Goal: Check status: Check status

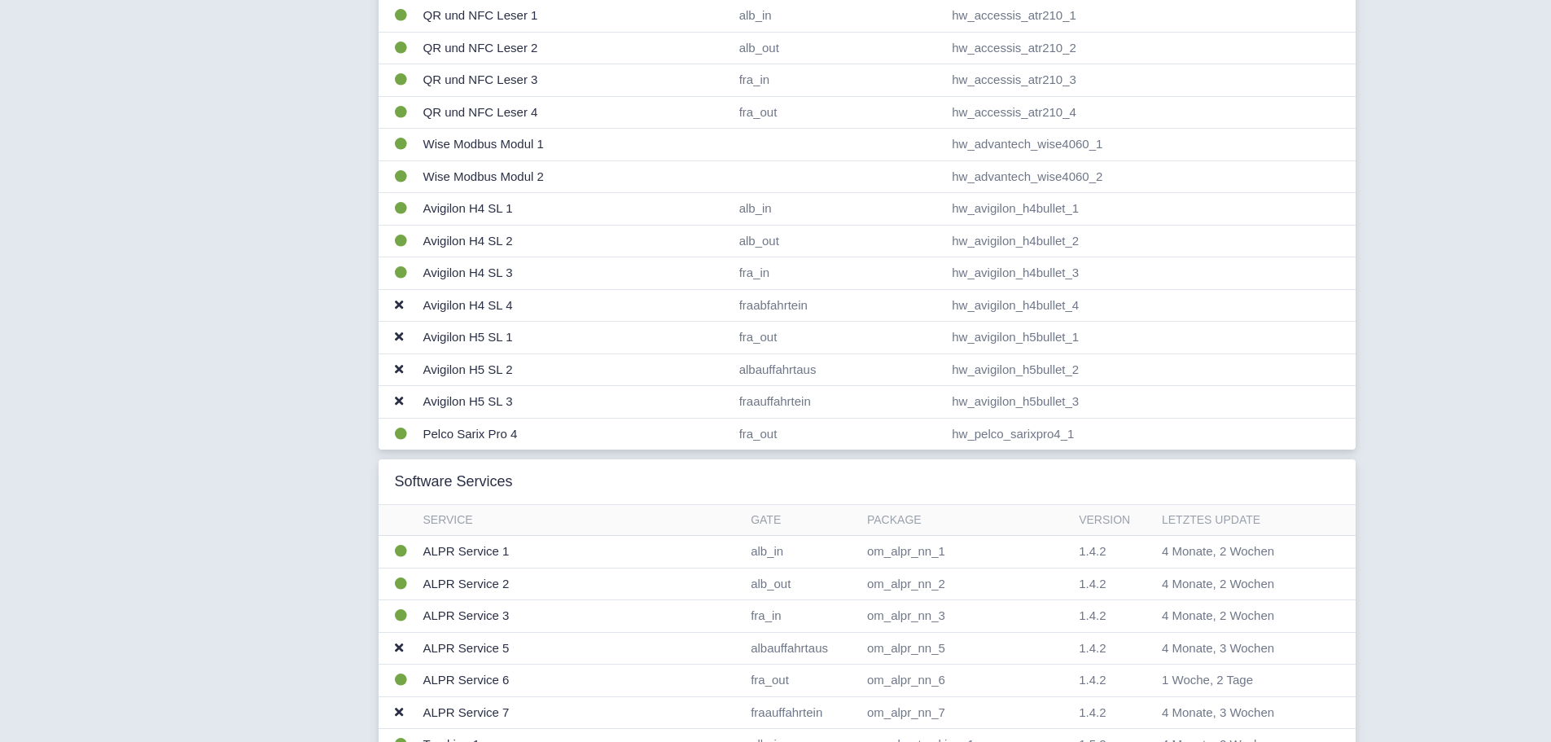
scroll to position [537, 0]
click at [710, 422] on td "Pelco Sarix Pro 4" at bounding box center [575, 434] width 316 height 32
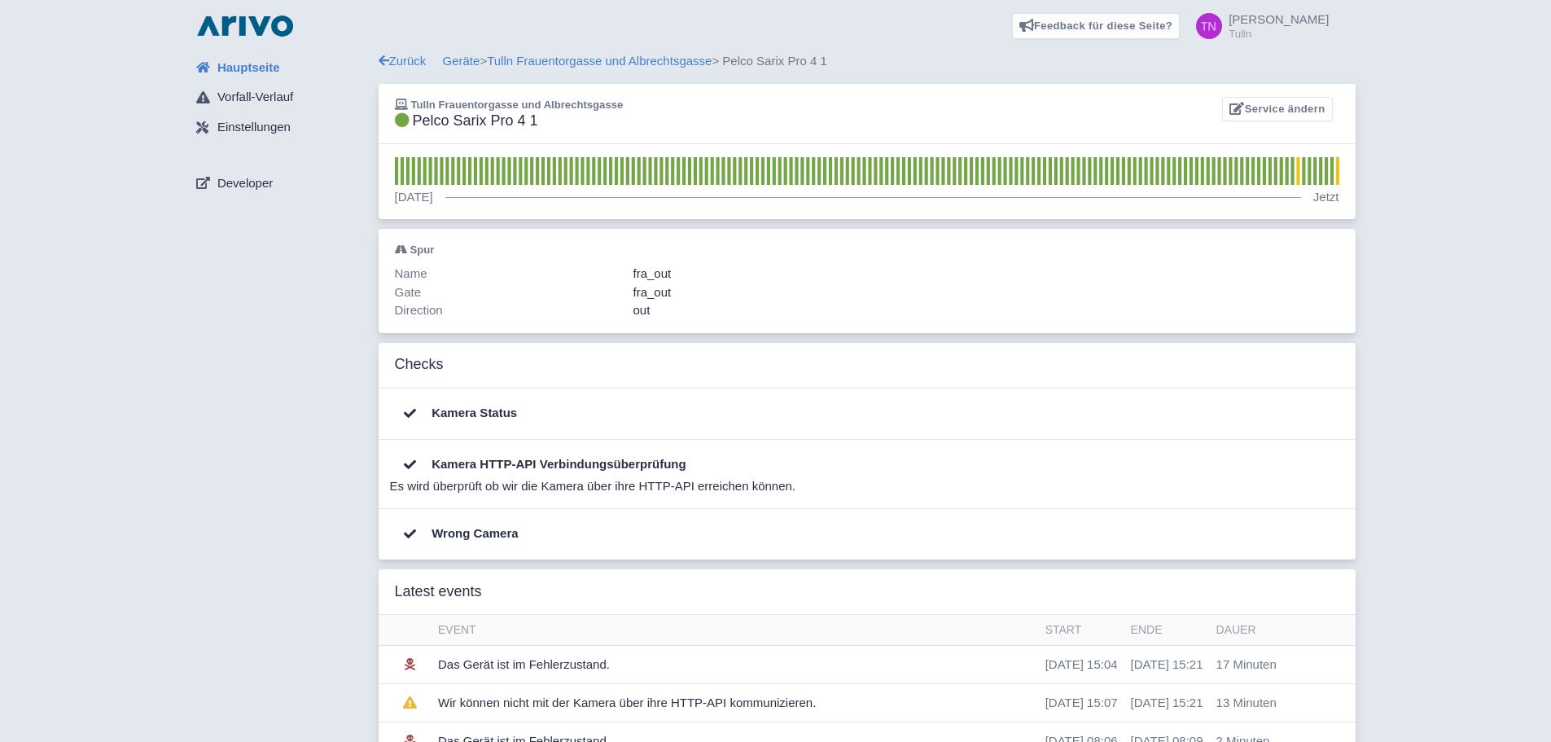
click at [234, 68] on span "Hauptseite" at bounding box center [248, 68] width 63 height 19
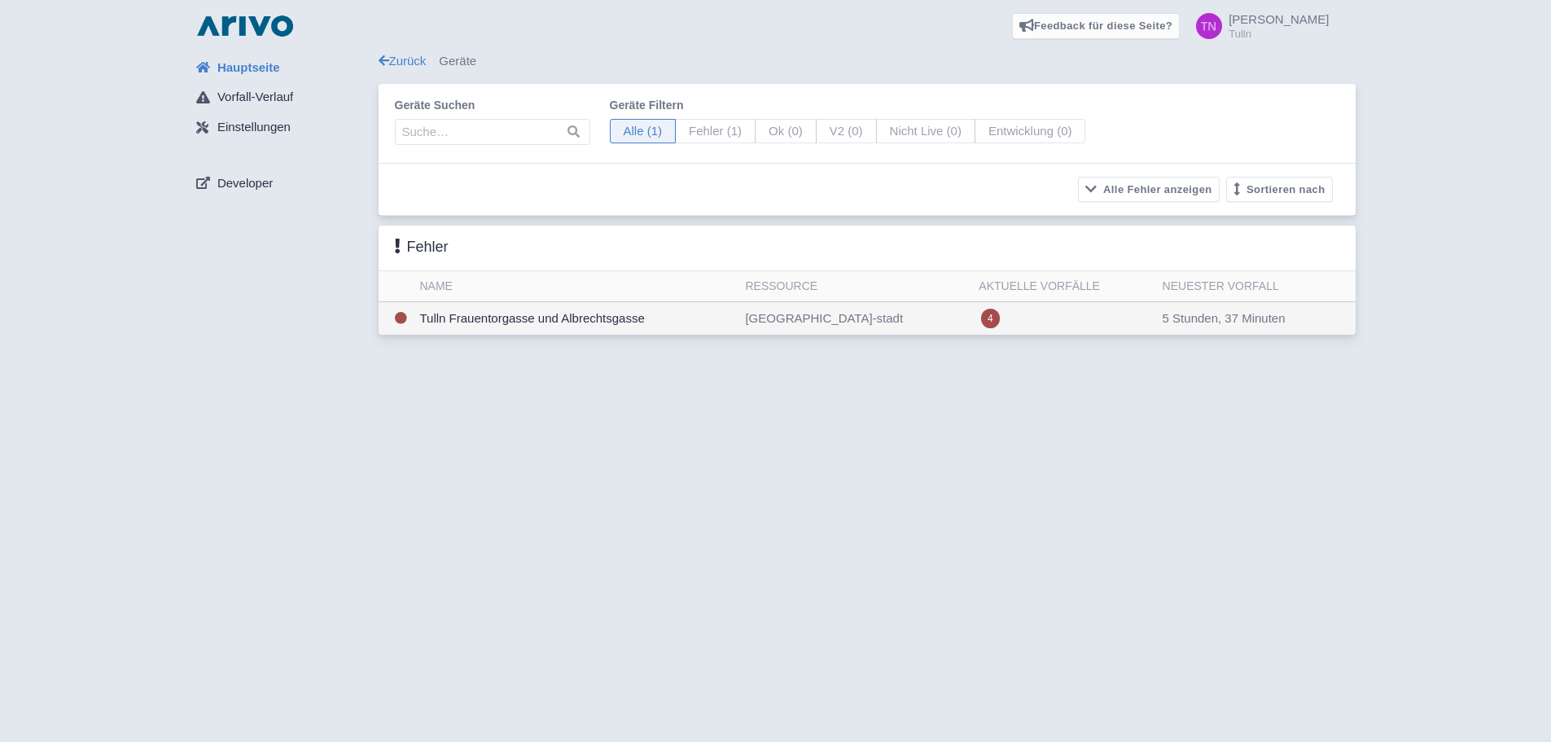
click at [739, 316] on td "Tulln Frauentorgasse und Albrechtsgasse" at bounding box center [577, 318] width 326 height 33
